Goal: Information Seeking & Learning: Learn about a topic

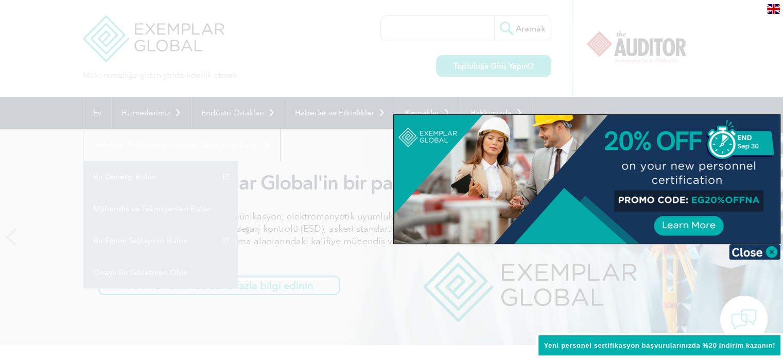
click at [774, 253] on img at bounding box center [755, 251] width 52 height 15
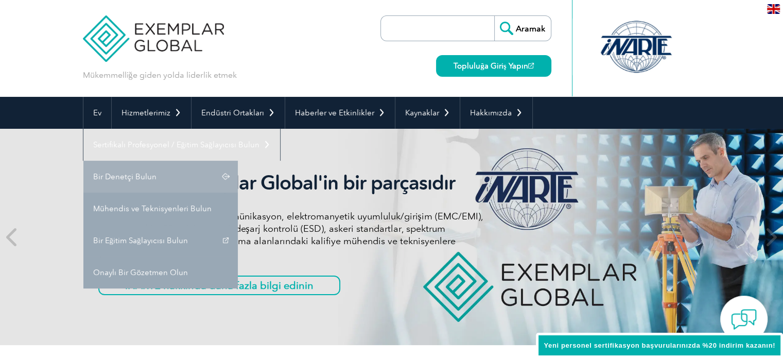
click at [161, 179] on link "Bir Denetçi Bulun" at bounding box center [160, 177] width 155 height 32
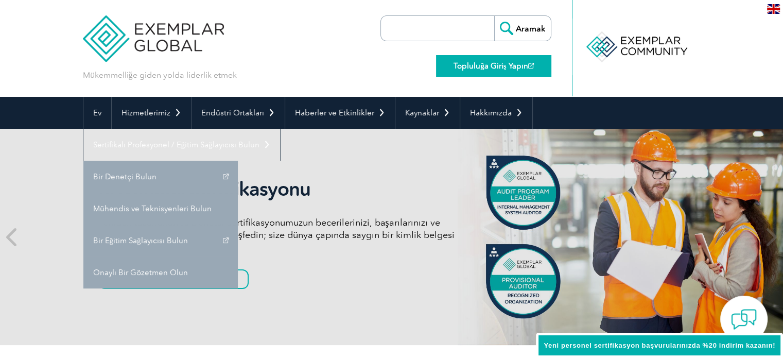
click at [511, 65] on font "Topluluğa Giriş Yapın" at bounding box center [491, 65] width 74 height 9
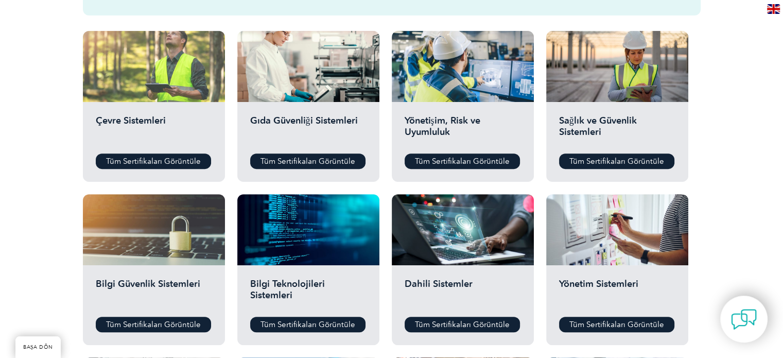
scroll to position [361, 0]
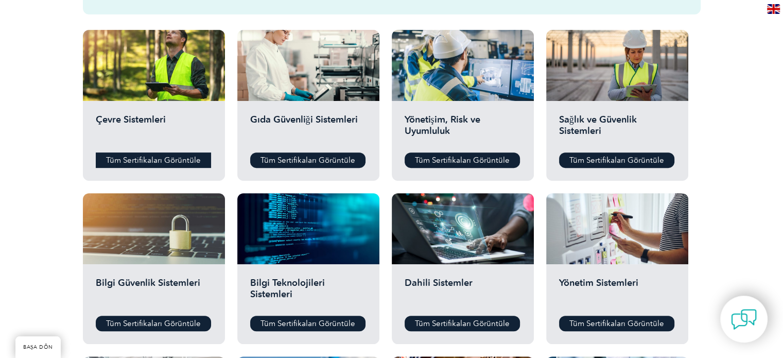
click at [168, 158] on font "Tüm Sertifikaları Görüntüle" at bounding box center [153, 160] width 95 height 9
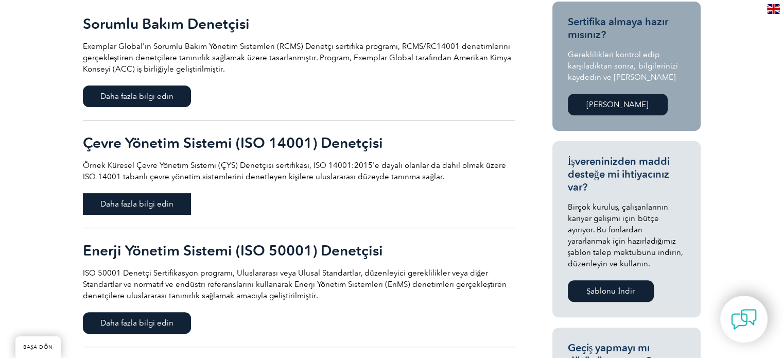
scroll to position [258, 0]
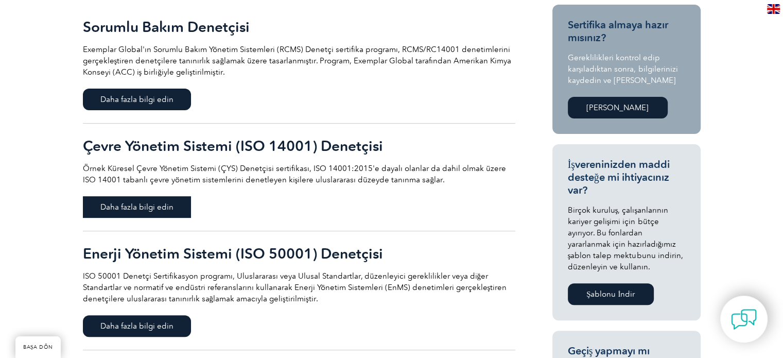
click at [166, 206] on font "Daha fazla bilgi edin" at bounding box center [136, 206] width 73 height 9
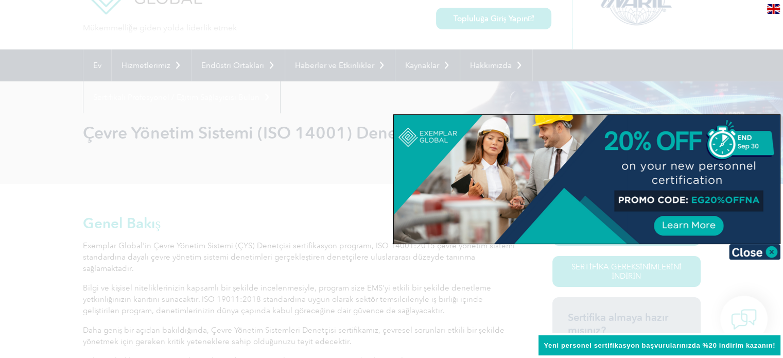
scroll to position [52, 0]
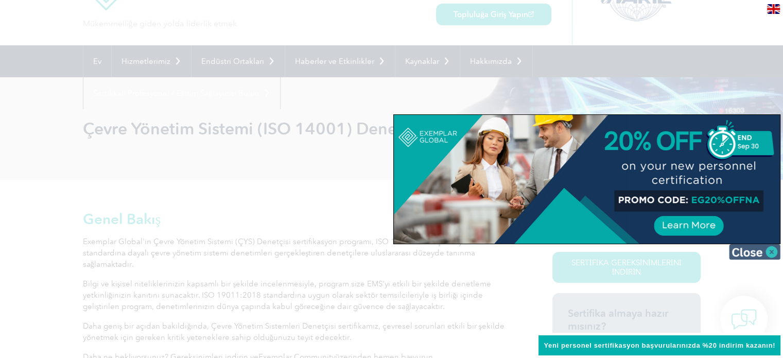
click at [754, 252] on img at bounding box center [755, 251] width 52 height 15
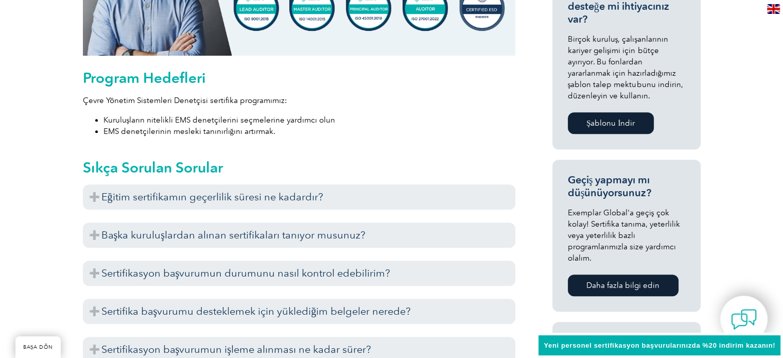
scroll to position [515, 0]
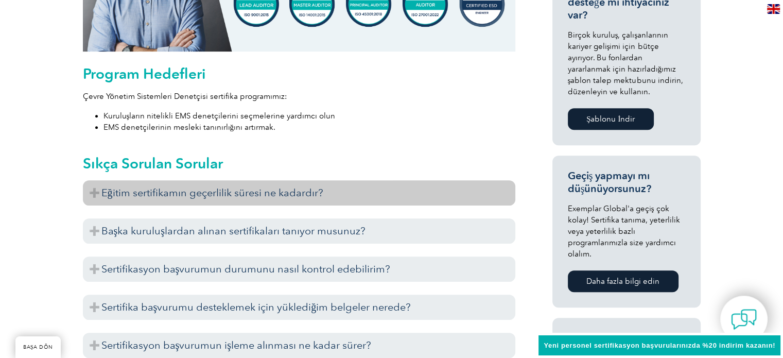
click at [482, 202] on h3 "Eğitim sertifikamın geçerlilik süresi ne kadardır?" at bounding box center [299, 192] width 433 height 25
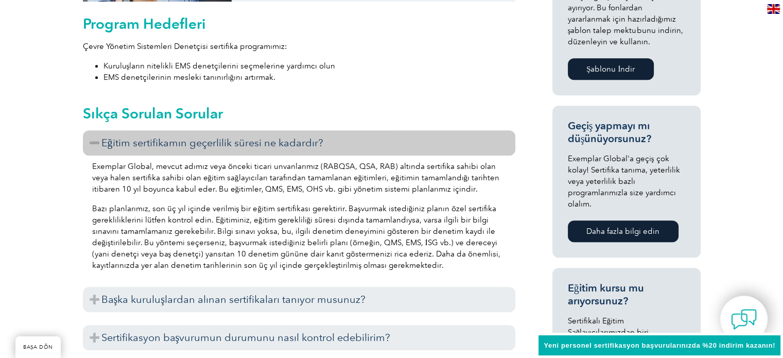
scroll to position [670, 0]
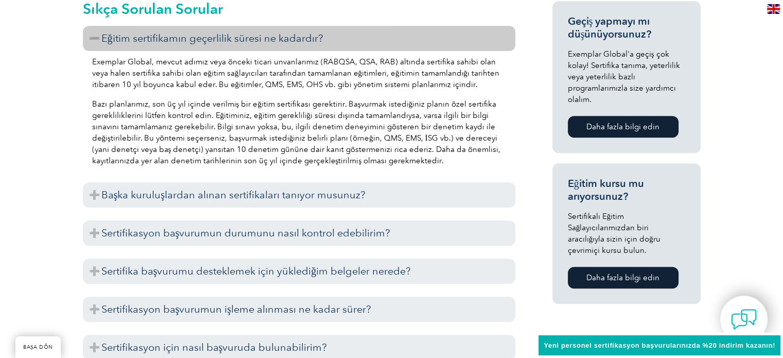
click at [476, 204] on h3 "Başka kuruluşlardan alınan sertifikaları tanıyor musunuz?" at bounding box center [299, 194] width 433 height 25
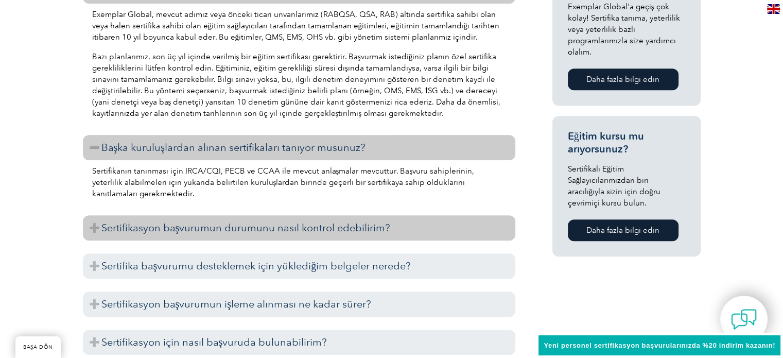
scroll to position [721, 0]
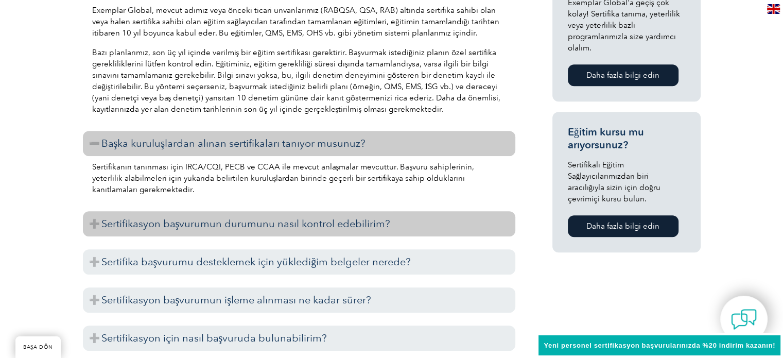
click at [343, 214] on h3 "Sertifikasyon başvurumun durumunu nasıl kontrol edebilirim?" at bounding box center [299, 223] width 433 height 25
